Goal: Task Accomplishment & Management: Complete application form

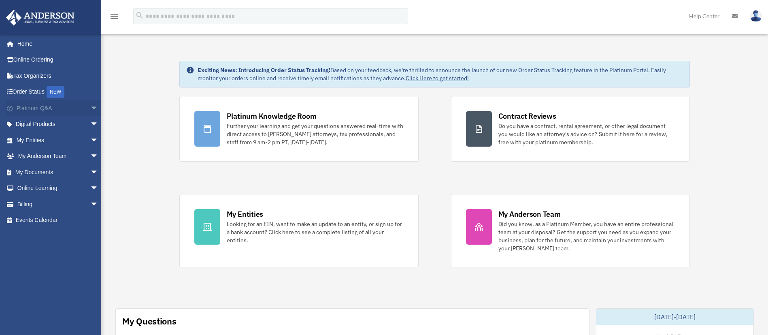
click at [90, 106] on span "arrow_drop_down" at bounding box center [98, 108] width 16 height 17
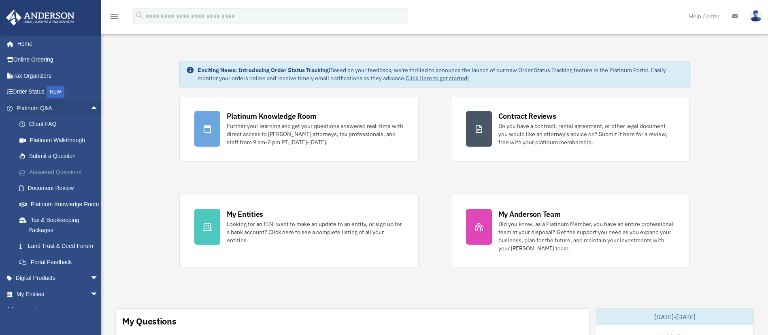
click at [52, 169] on link "Answered Questions" at bounding box center [60, 172] width 99 height 16
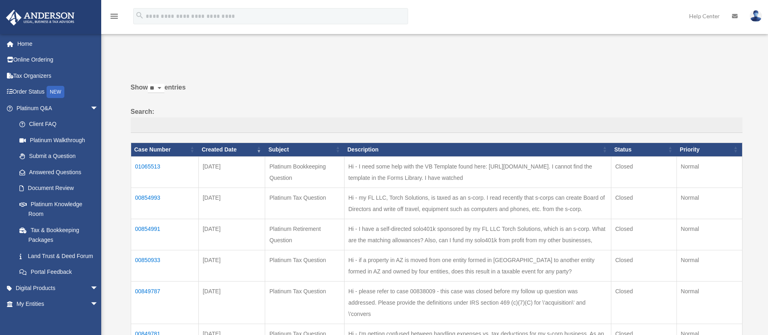
click at [142, 166] on td "01065513" at bounding box center [165, 171] width 68 height 31
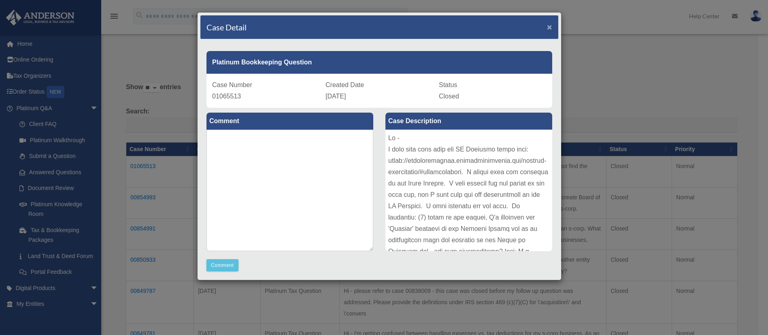
click at [547, 29] on span "×" at bounding box center [549, 26] width 5 height 9
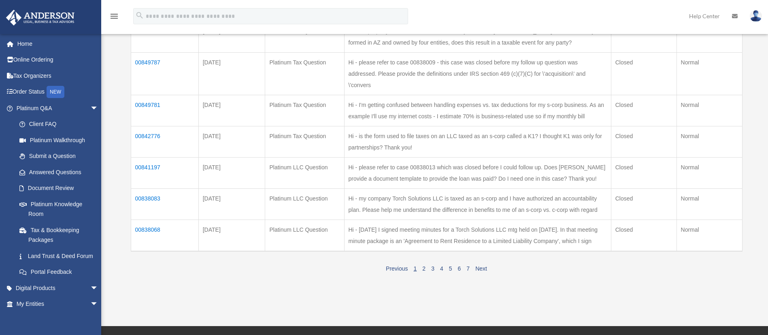
scroll to position [239, 0]
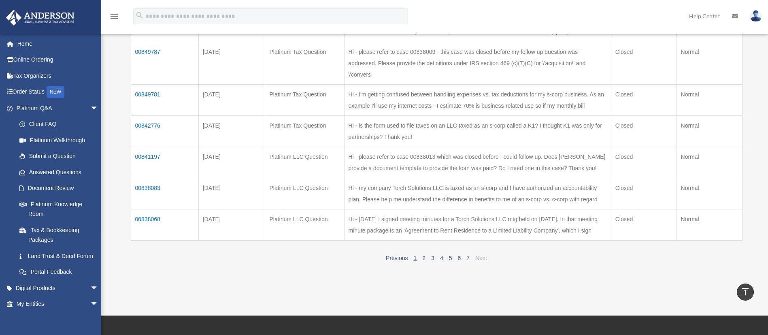
click at [486, 261] on link "Next" at bounding box center [481, 258] width 12 height 6
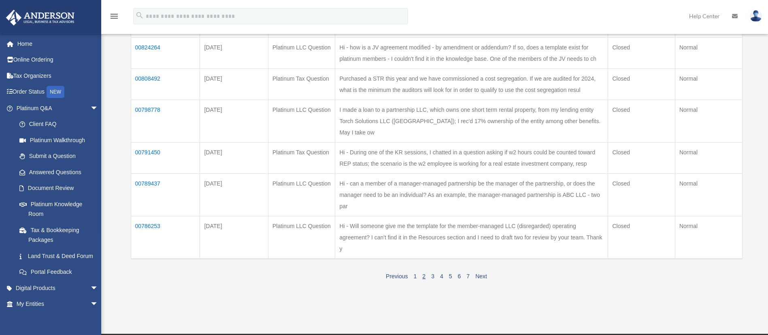
scroll to position [253, 0]
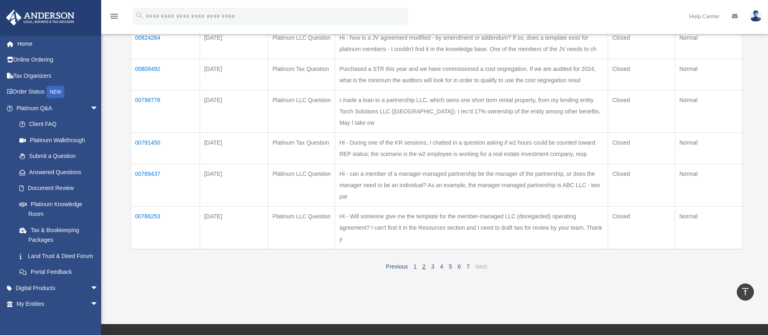
click at [484, 263] on link "Next" at bounding box center [481, 266] width 12 height 6
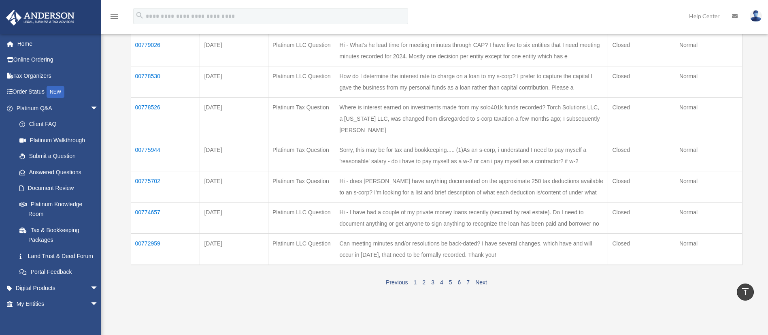
scroll to position [217, 0]
click at [484, 277] on link "Next" at bounding box center [481, 280] width 12 height 6
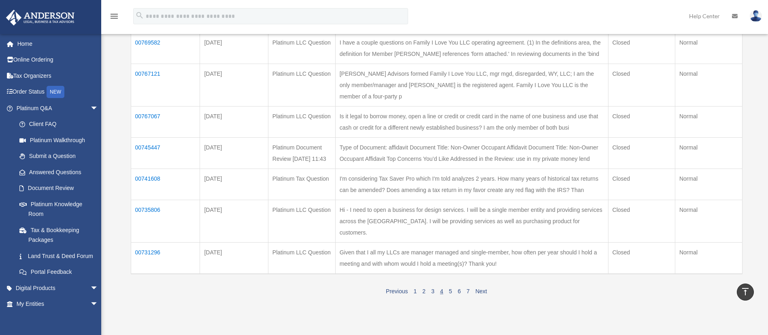
scroll to position [219, 0]
click at [486, 291] on link "Next" at bounding box center [481, 289] width 12 height 6
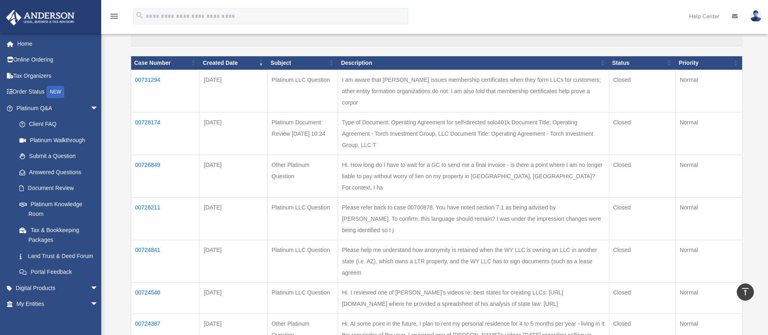
scroll to position [86, 0]
click at [154, 115] on td "00728174" at bounding box center [165, 134] width 69 height 42
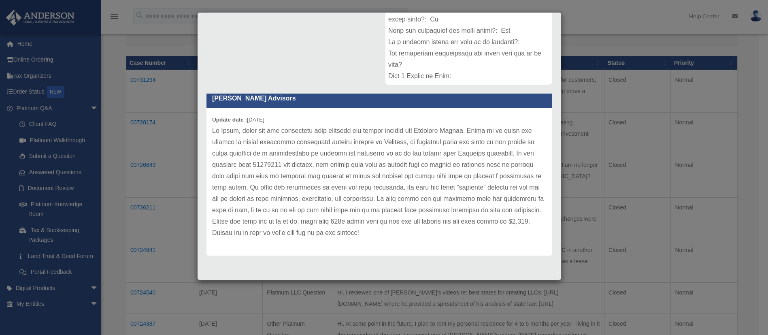
scroll to position [0, 0]
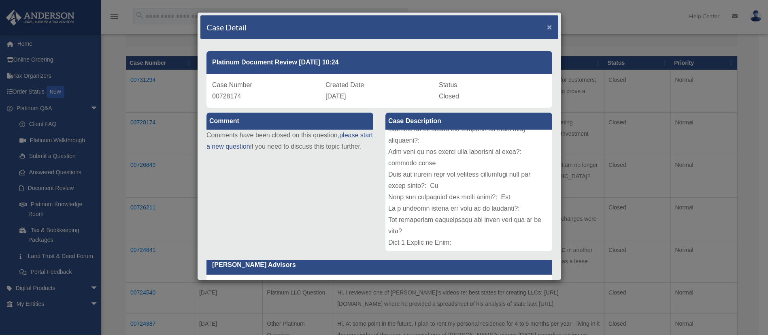
click at [547, 27] on span "×" at bounding box center [549, 26] width 5 height 9
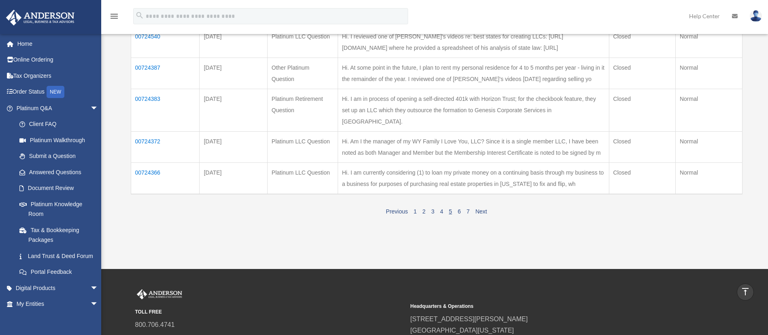
scroll to position [340, 0]
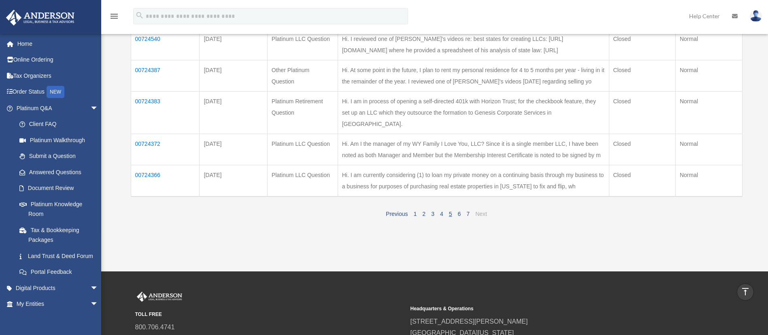
click at [486, 210] on link "Next" at bounding box center [481, 213] width 12 height 6
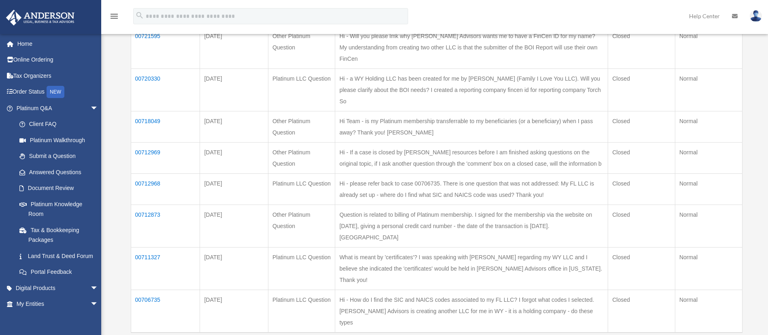
scroll to position [196, 0]
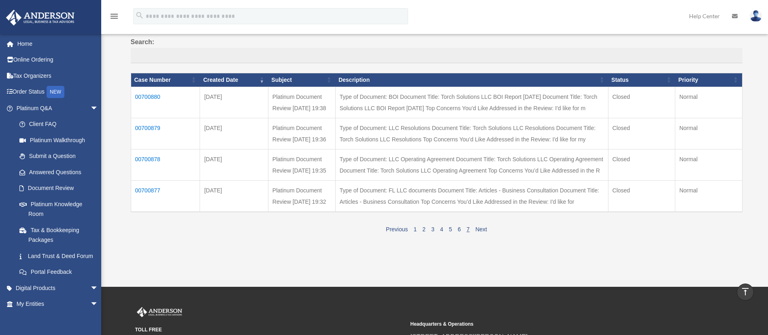
scroll to position [69, 0]
click at [154, 212] on td "00700877" at bounding box center [165, 196] width 69 height 32
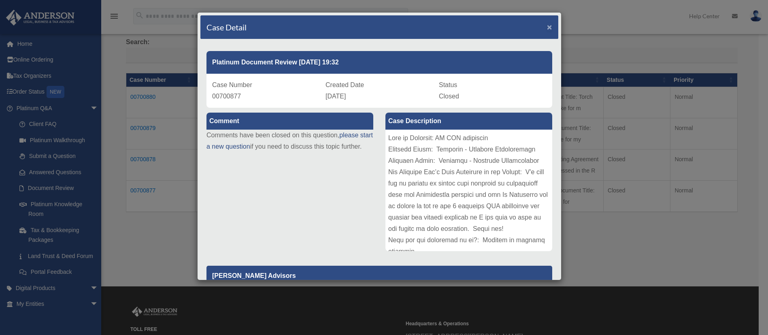
click at [547, 27] on span "×" at bounding box center [549, 26] width 5 height 9
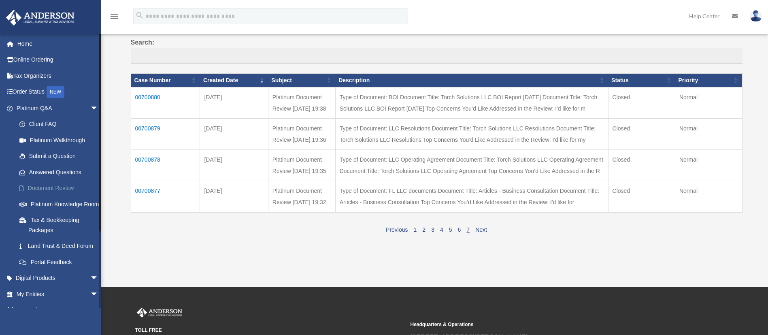
click at [53, 186] on link "Document Review" at bounding box center [60, 188] width 99 height 16
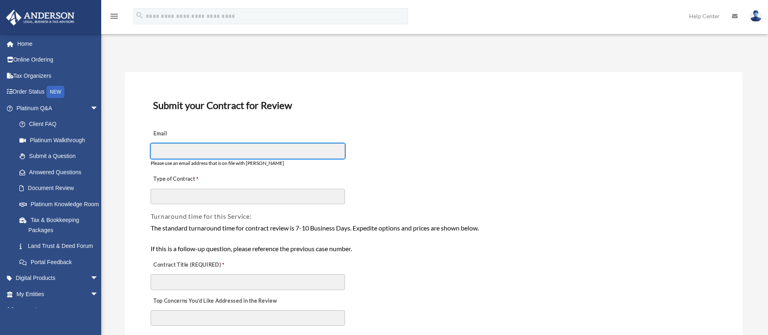
click at [194, 153] on input "Email" at bounding box center [248, 150] width 194 height 15
type input "**********"
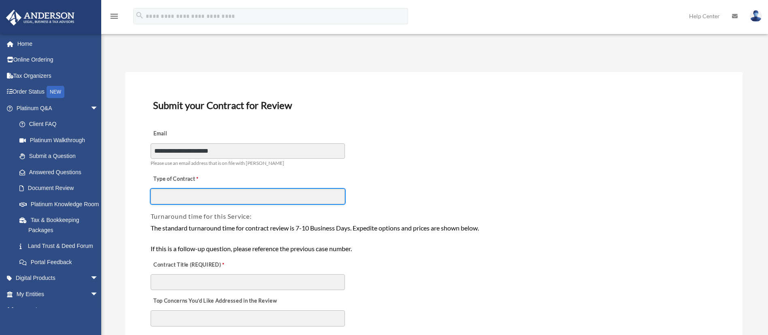
click at [192, 196] on input "Type of Contract" at bounding box center [248, 196] width 194 height 15
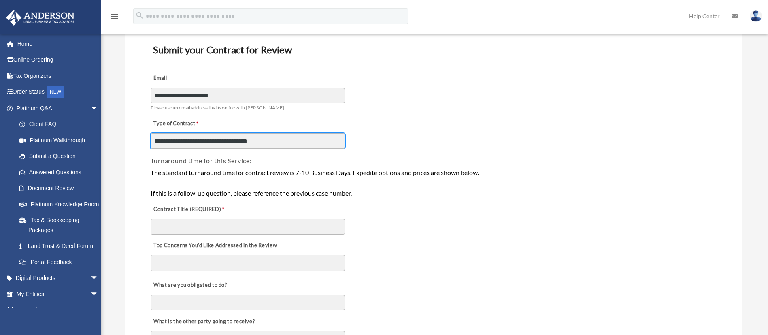
scroll to position [57, 0]
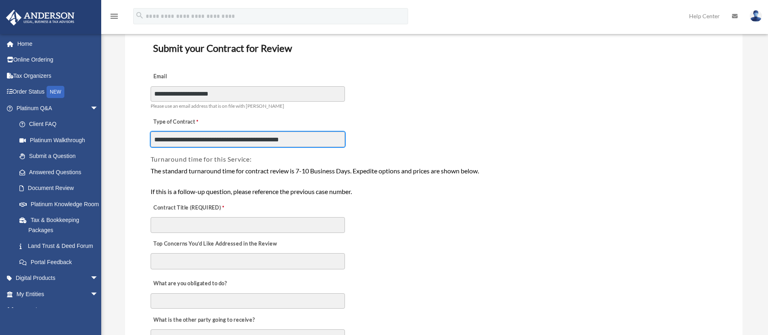
type input "**********"
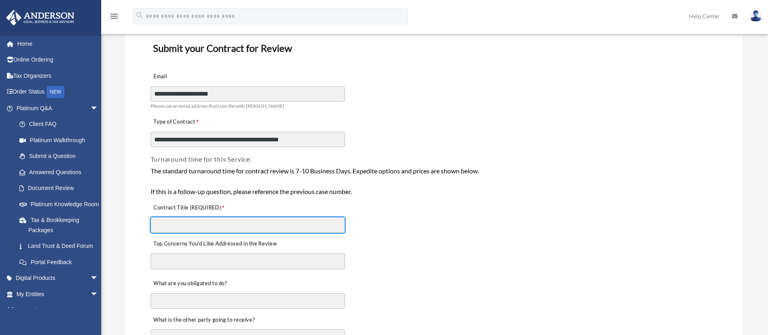
click at [338, 224] on input "Contract Title (REQUIRED)" at bounding box center [248, 224] width 194 height 15
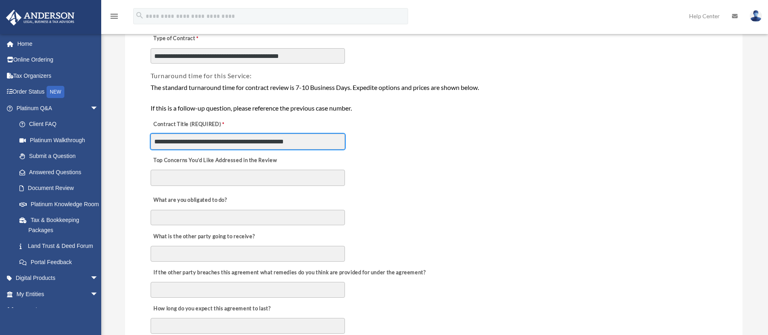
scroll to position [146, 0]
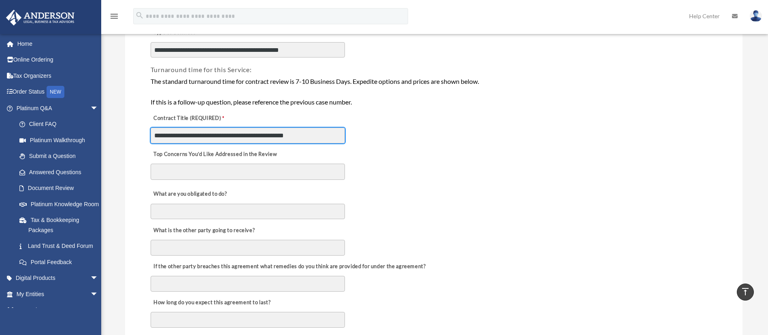
type input "**********"
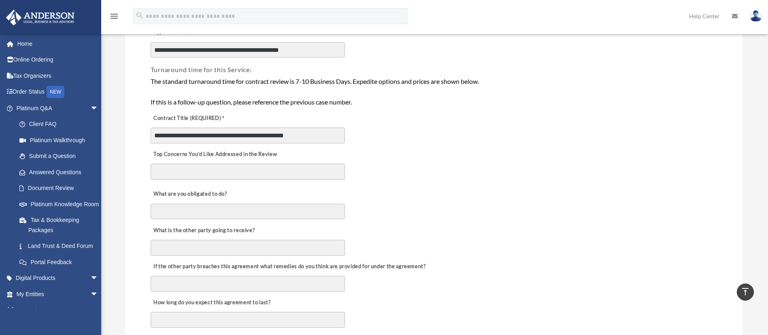
click at [234, 179] on textarea "Top Concerns You’d Like Addressed in the Review" at bounding box center [248, 171] width 194 height 16
type textarea "**********"
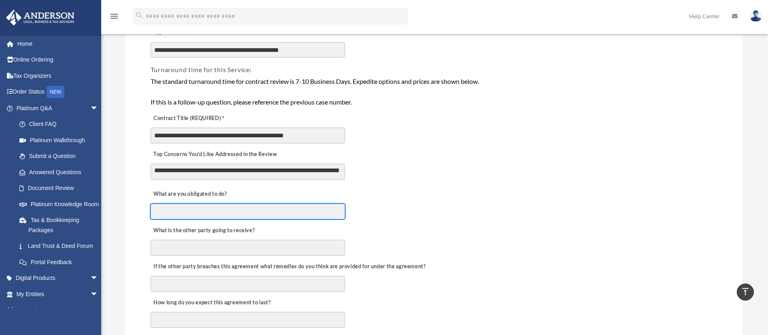
click at [228, 212] on input "What are you obligated to do?" at bounding box center [248, 211] width 194 height 15
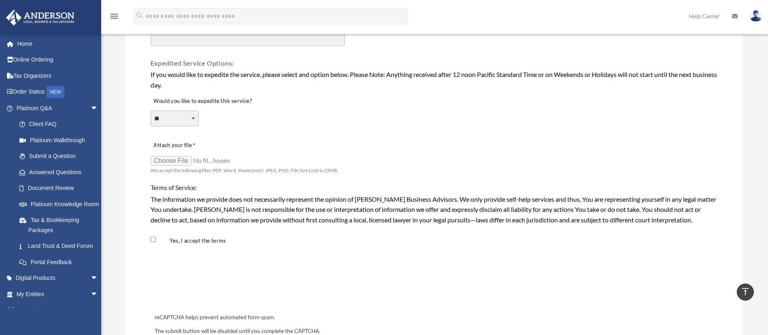
scroll to position [579, 0]
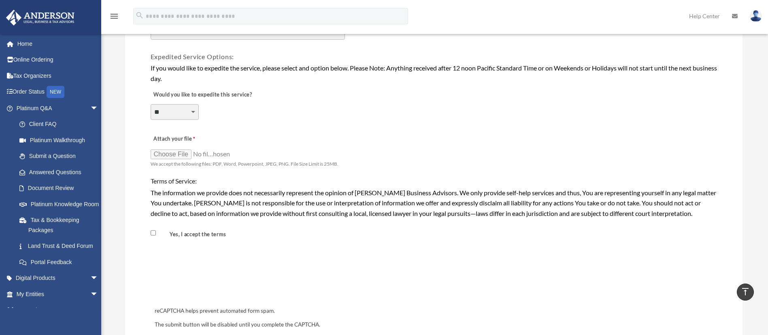
type input "**********"
click at [168, 153] on input "Attach your file" at bounding box center [191, 153] width 81 height 11
type input "**********"
click at [171, 155] on input "Attach your file" at bounding box center [191, 153] width 81 height 11
click at [176, 150] on input "Attach your file" at bounding box center [191, 153] width 81 height 11
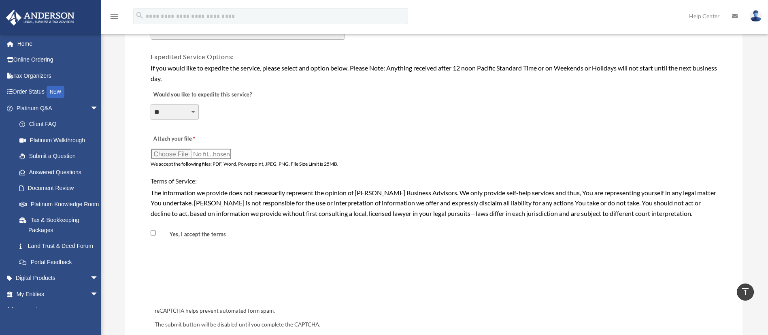
type input "**********"
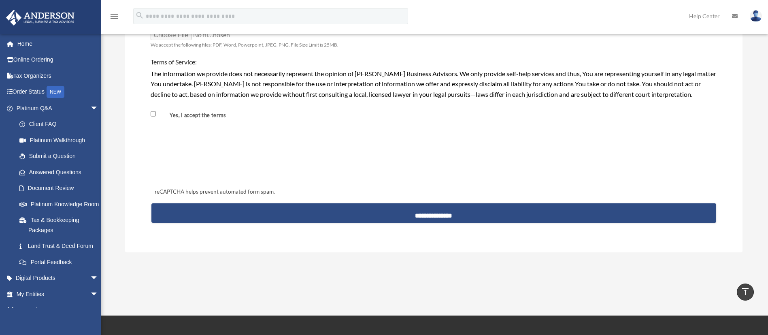
scroll to position [705, 0]
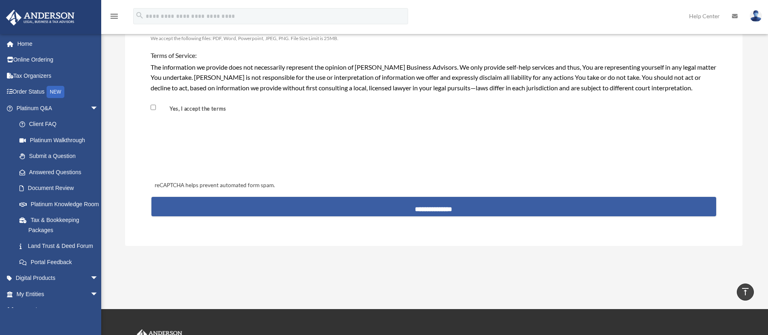
click at [357, 210] on input "**********" at bounding box center [433, 206] width 565 height 19
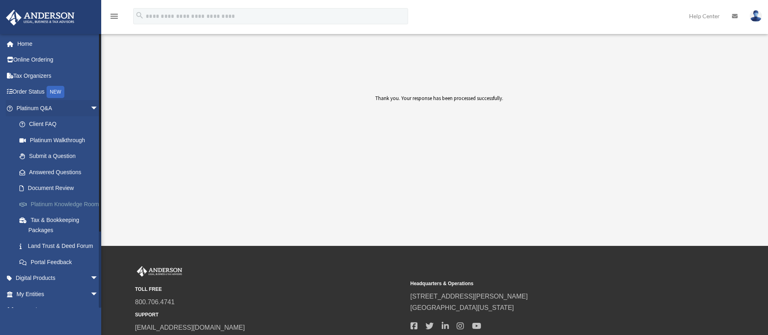
click at [59, 202] on link "Platinum Knowledge Room" at bounding box center [60, 204] width 99 height 16
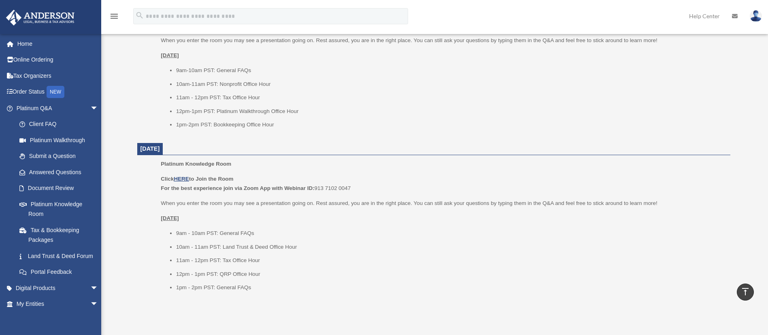
scroll to position [893, 0]
click at [90, 109] on span "arrow_drop_down" at bounding box center [98, 108] width 16 height 17
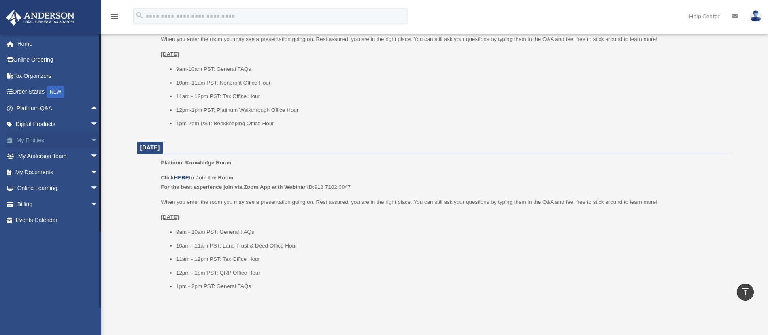
click at [90, 139] on span "arrow_drop_down" at bounding box center [98, 140] width 16 height 17
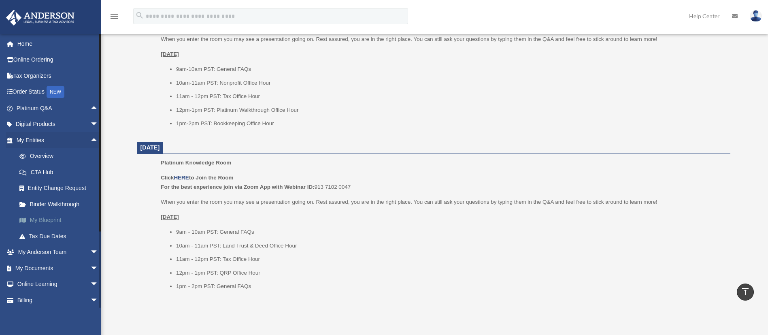
click at [48, 217] on link "My Blueprint" at bounding box center [60, 220] width 99 height 16
